Goal: Information Seeking & Learning: Learn about a topic

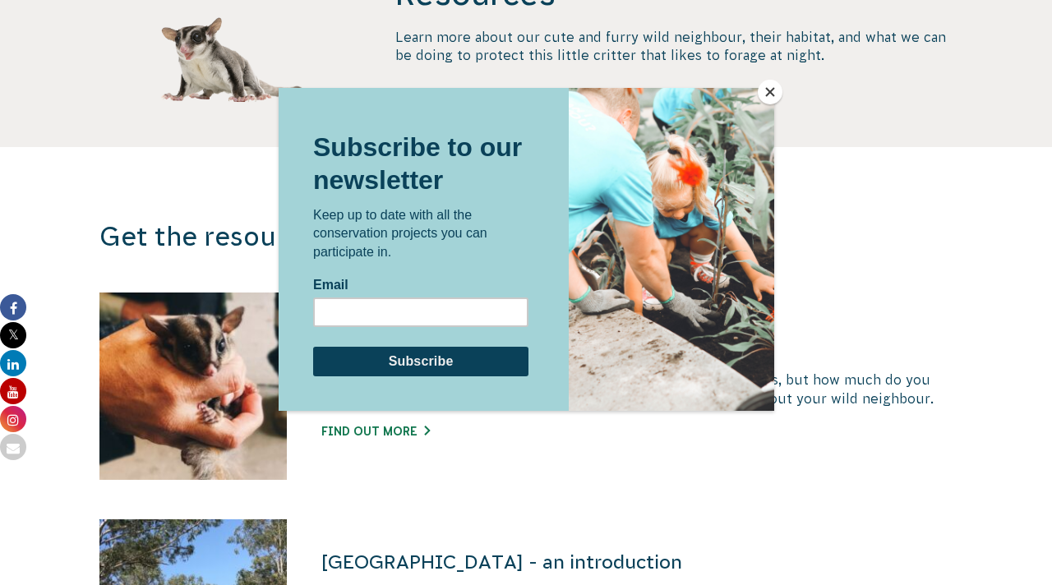
scroll to position [822, 0]
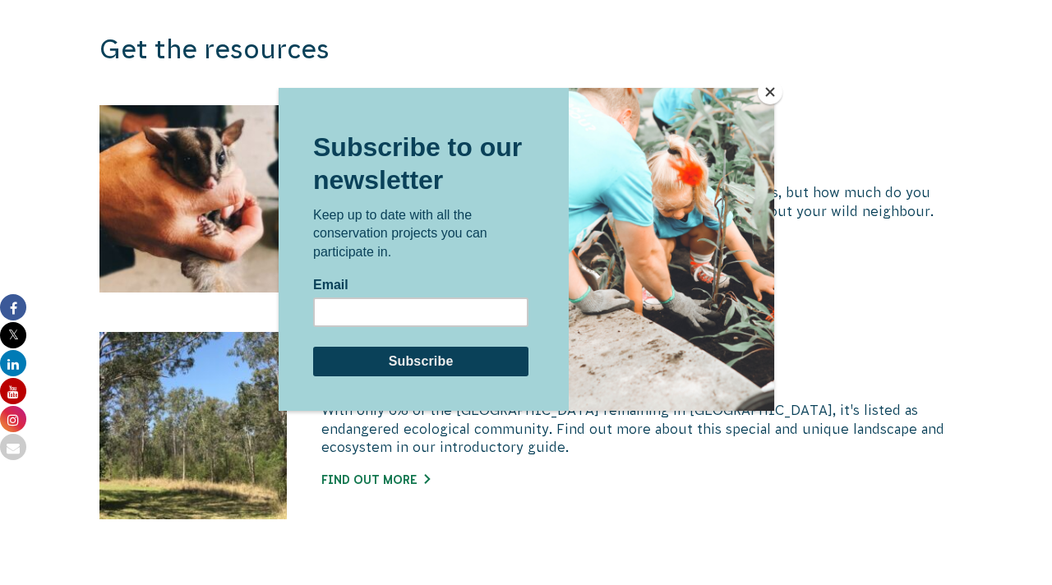
click at [765, 93] on button "Close" at bounding box center [770, 92] width 25 height 25
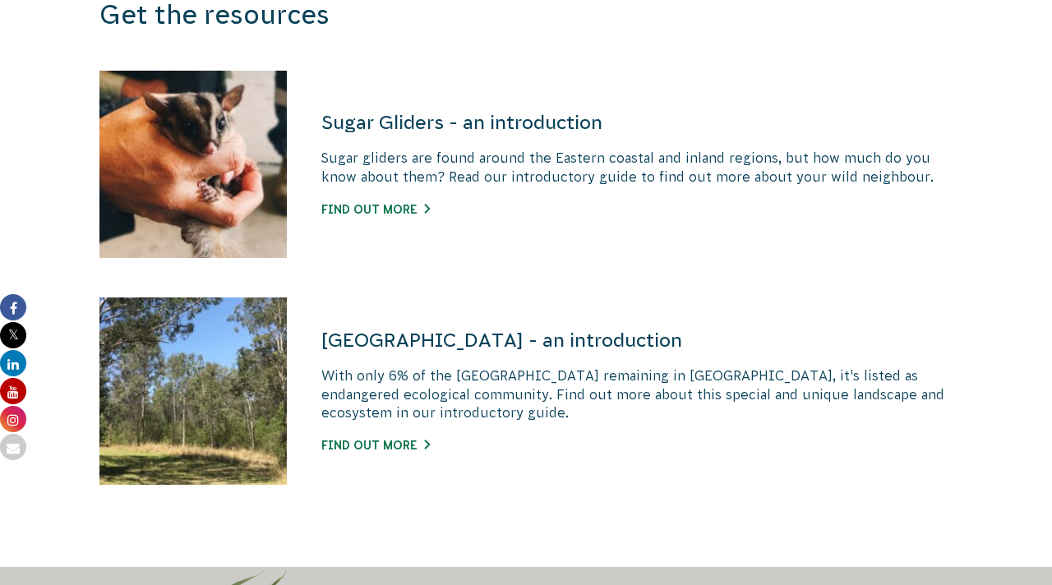
scroll to position [786, 0]
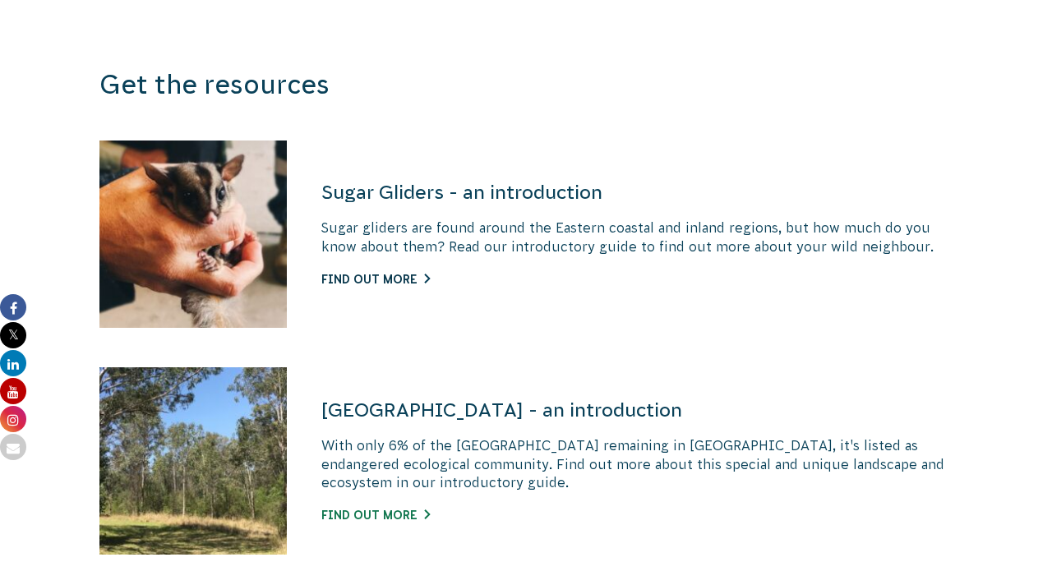
click at [412, 279] on link "Find out more" at bounding box center [375, 279] width 108 height 13
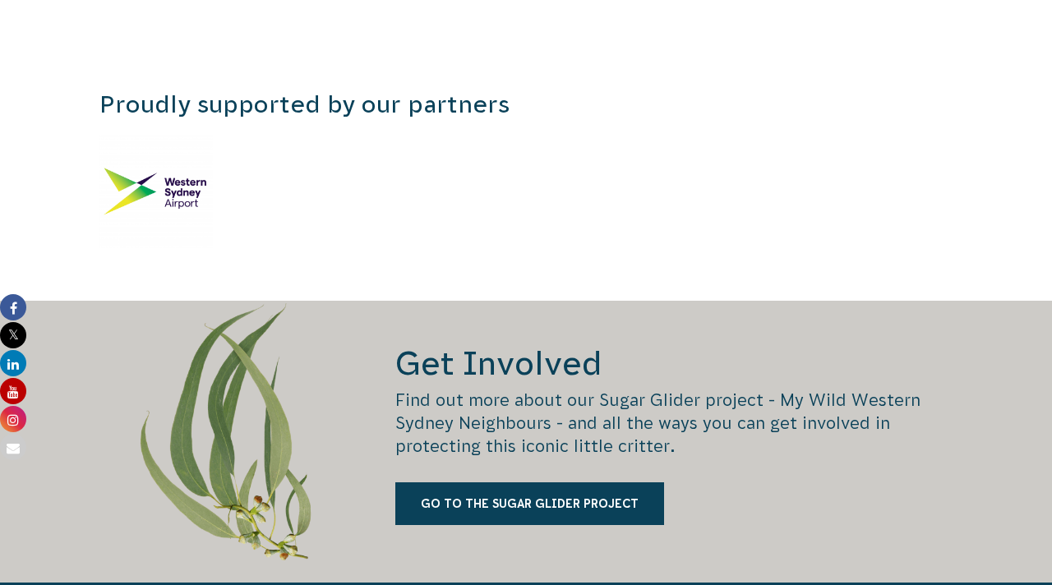
scroll to position [4260, 0]
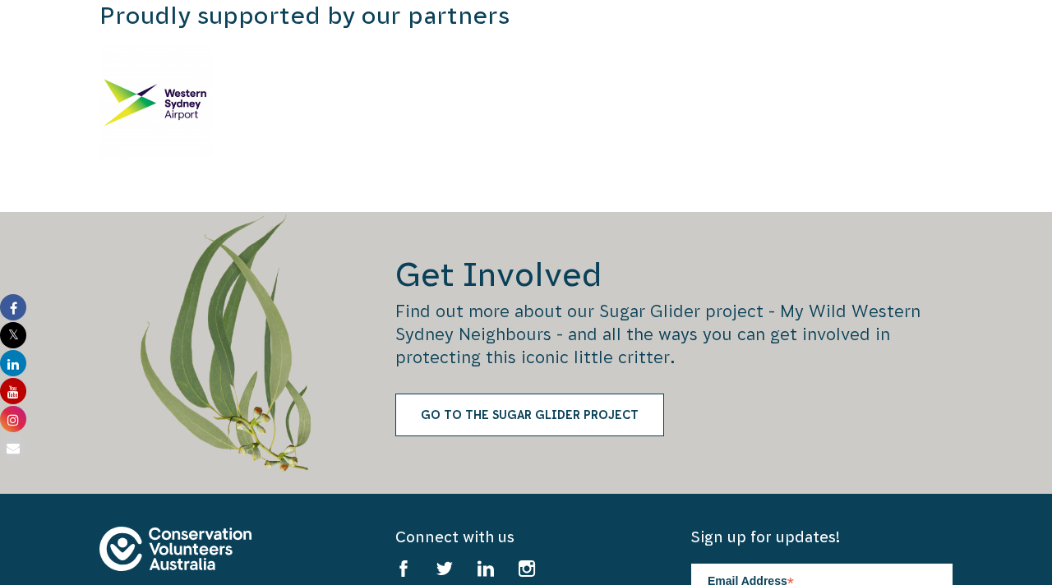
click at [459, 394] on link "Go to the Sugar Glider Project" at bounding box center [529, 415] width 269 height 43
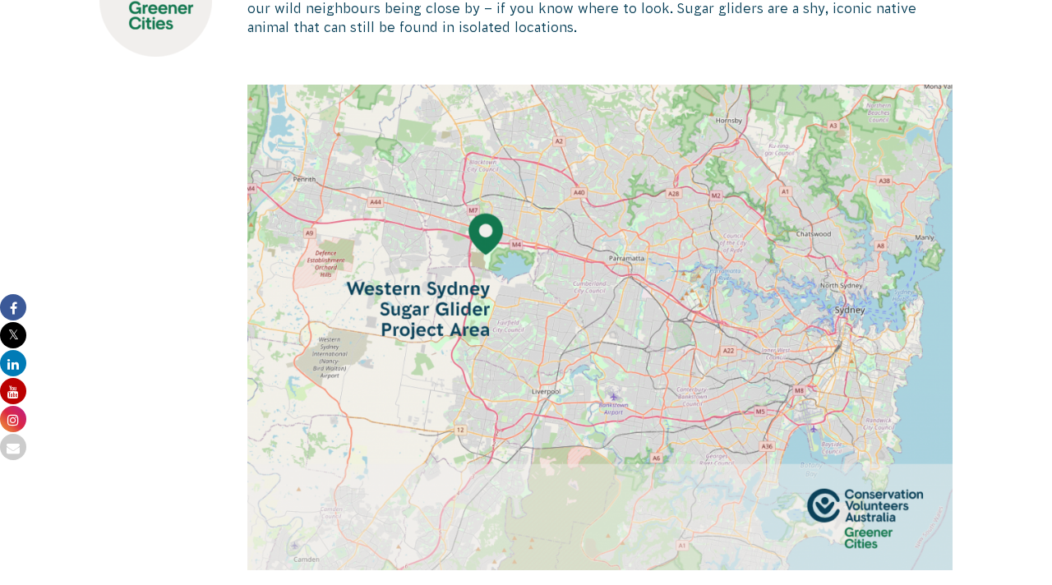
scroll to position [669, 0]
